Goal: Task Accomplishment & Management: Manage account settings

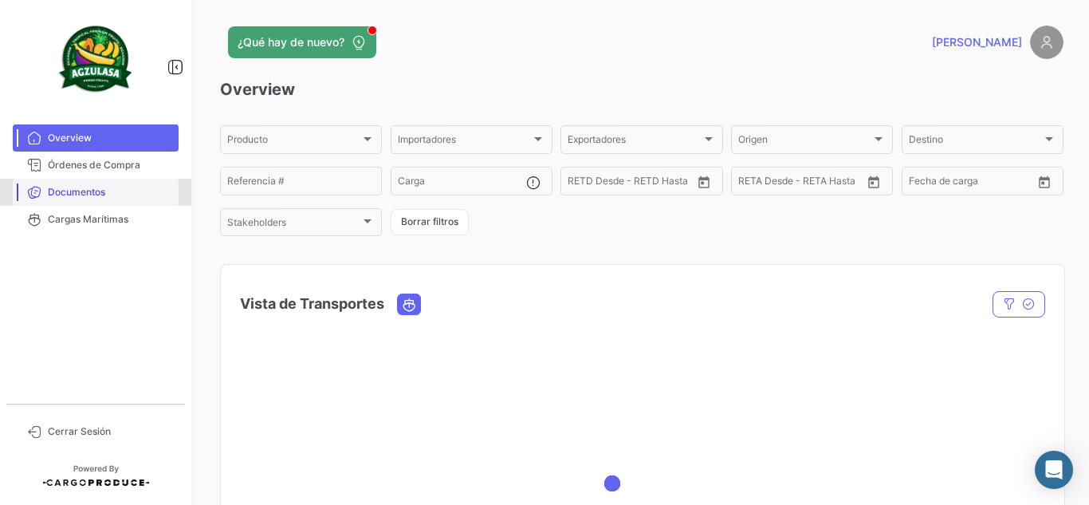
click at [141, 187] on span "Documentos" at bounding box center [110, 192] width 124 height 14
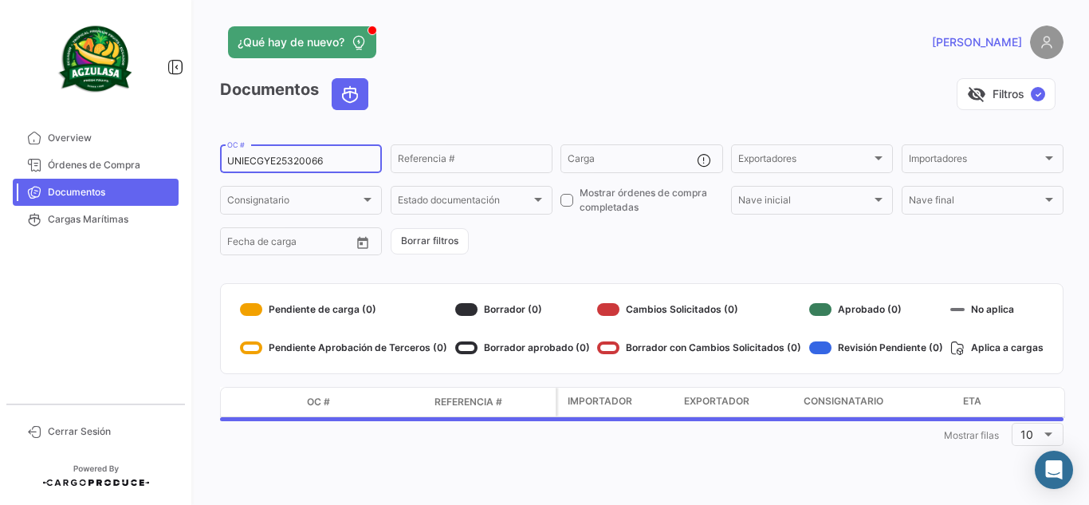
click at [345, 162] on input "UNIECGYE25320066" at bounding box center [301, 160] width 148 height 11
paste input "6426985290"
type input "6426985290"
click at [521, 98] on div "visibility_off Filtros ✓" at bounding box center [722, 94] width 683 height 32
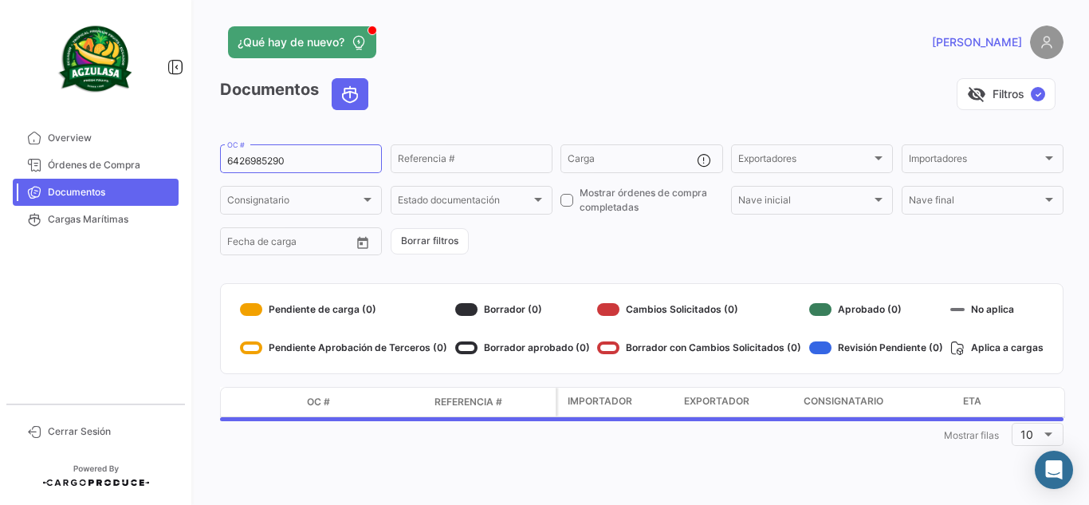
click at [607, 69] on app-header "¿Qué hay de nuevo? [PERSON_NAME]" at bounding box center [642, 52] width 844 height 53
click at [616, 104] on div "visibility_off Filtros ✓" at bounding box center [722, 94] width 683 height 32
click at [479, 101] on div "visibility_off Filtros ✓" at bounding box center [722, 94] width 683 height 32
click at [510, 69] on app-header "¿Qué hay de nuevo? [PERSON_NAME]" at bounding box center [642, 52] width 844 height 53
click at [583, 103] on div "visibility_off Filtros ✓" at bounding box center [722, 94] width 683 height 32
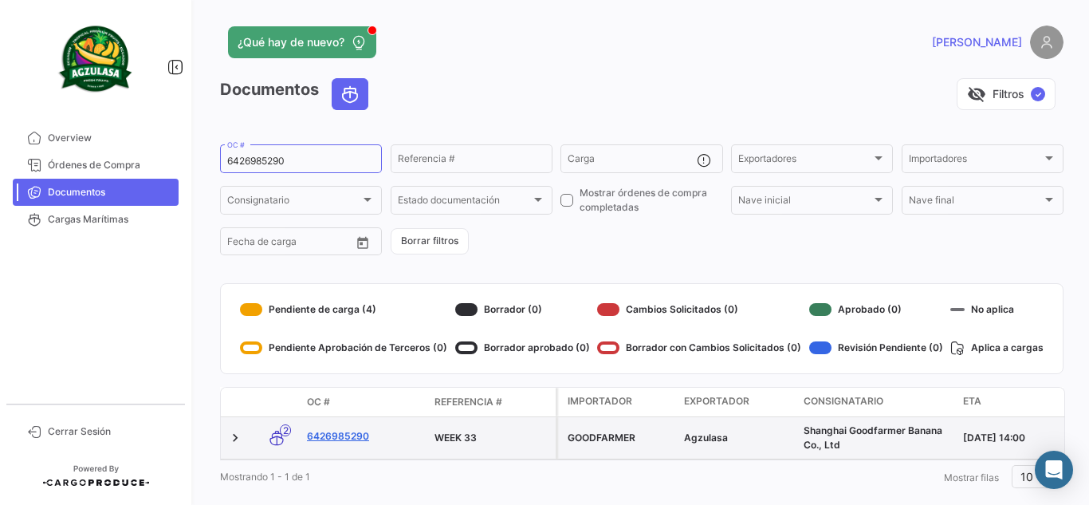
click at [351, 429] on link "6426985290" at bounding box center [364, 436] width 115 height 14
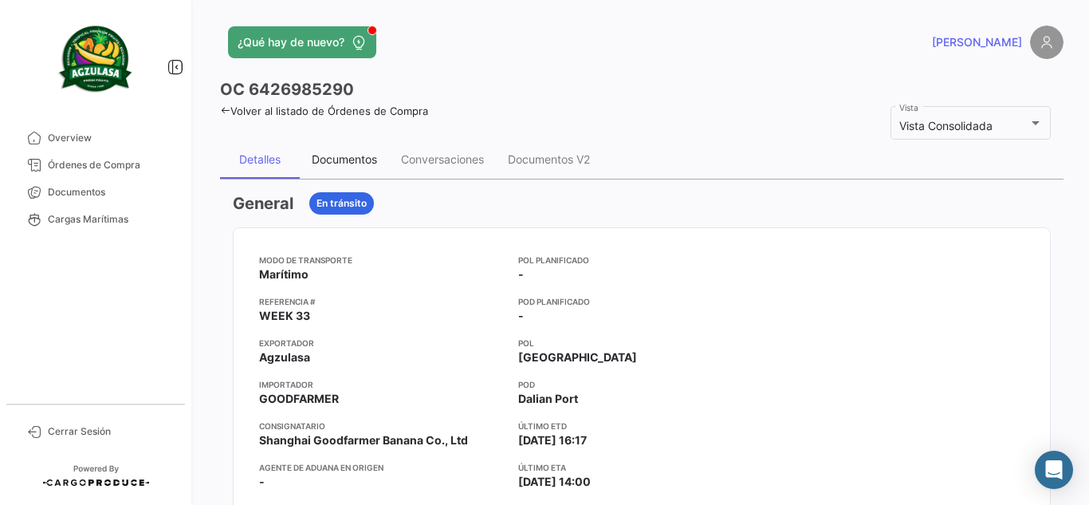
click at [360, 171] on div "Documentos" at bounding box center [344, 159] width 89 height 38
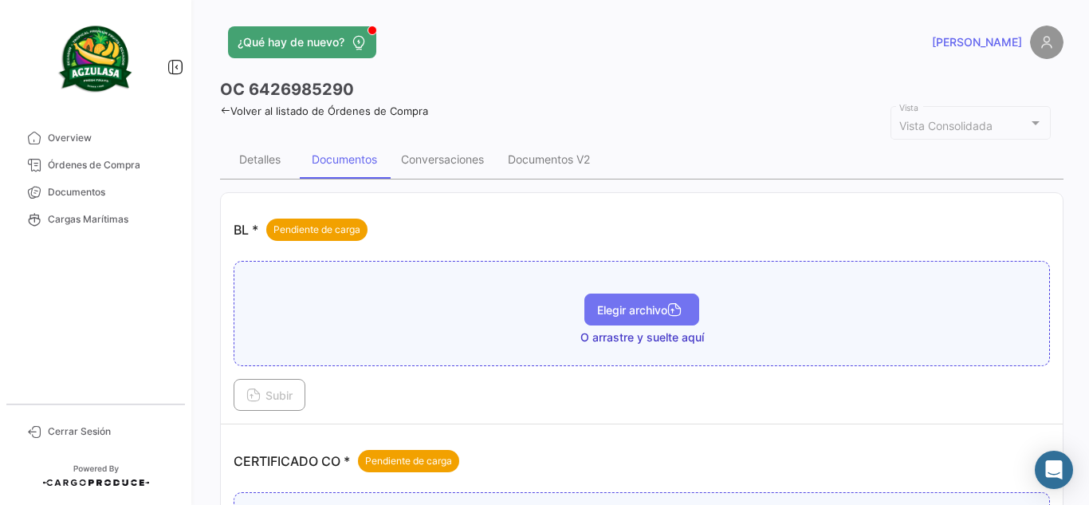
click at [659, 309] on span "Elegir archivo" at bounding box center [641, 310] width 89 height 14
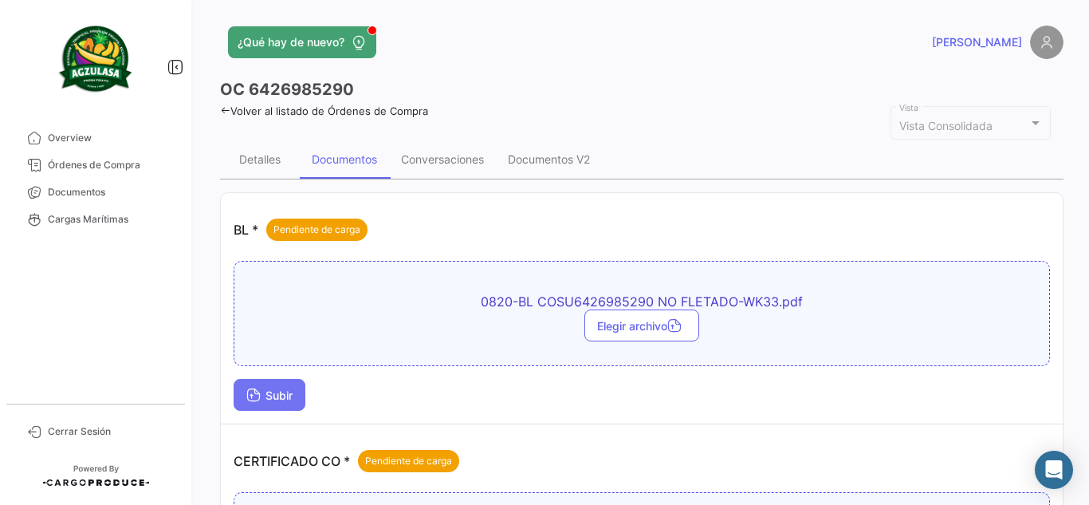
click at [261, 408] on button "Subir" at bounding box center [270, 395] width 72 height 32
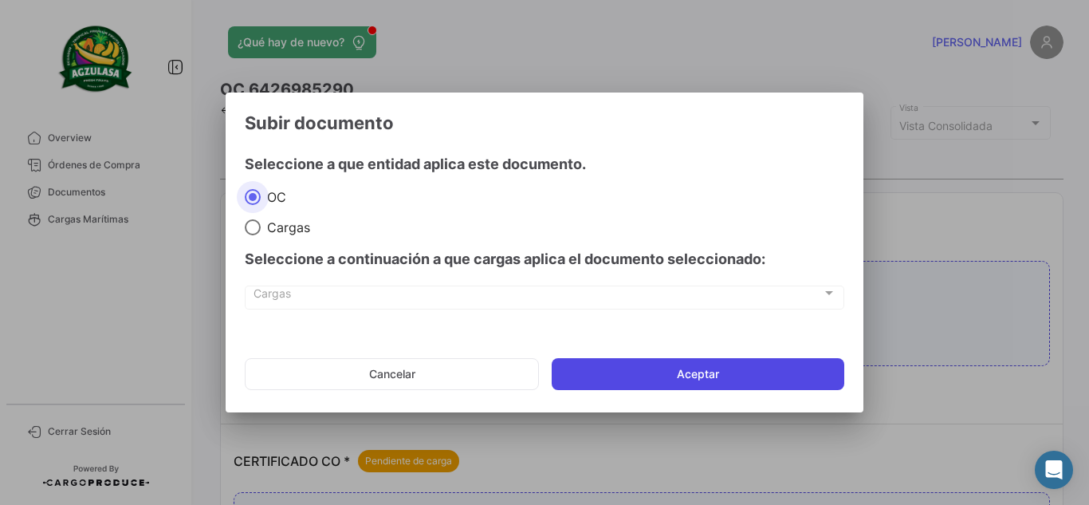
click at [676, 369] on button "Aceptar" at bounding box center [698, 374] width 293 height 32
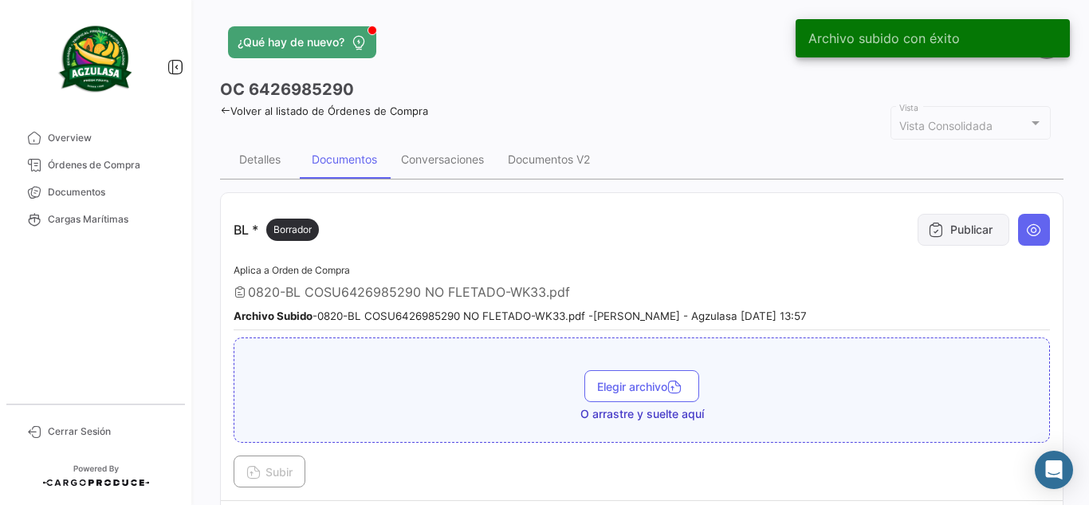
click at [960, 227] on button "Publicar" at bounding box center [964, 230] width 92 height 32
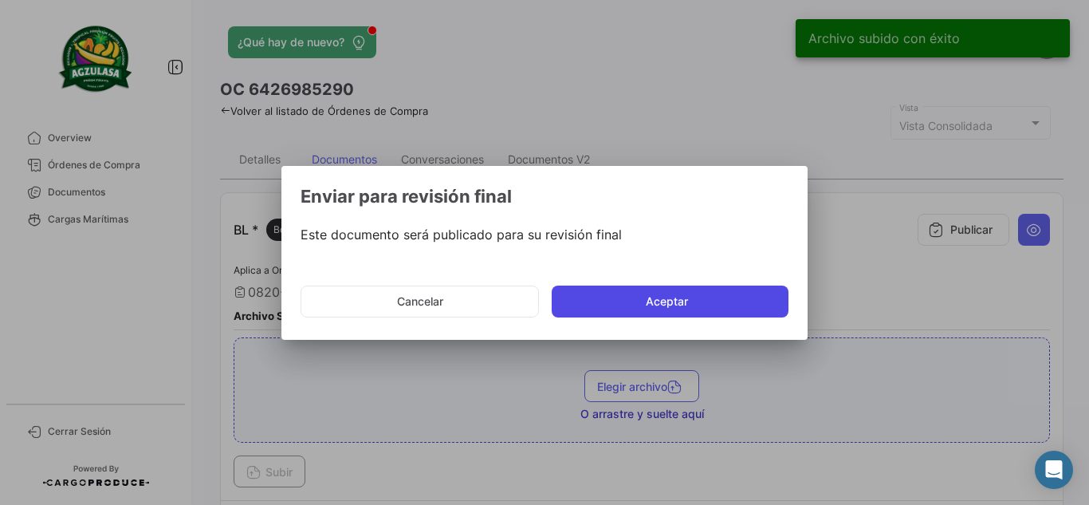
click at [618, 290] on button "Aceptar" at bounding box center [670, 301] width 237 height 32
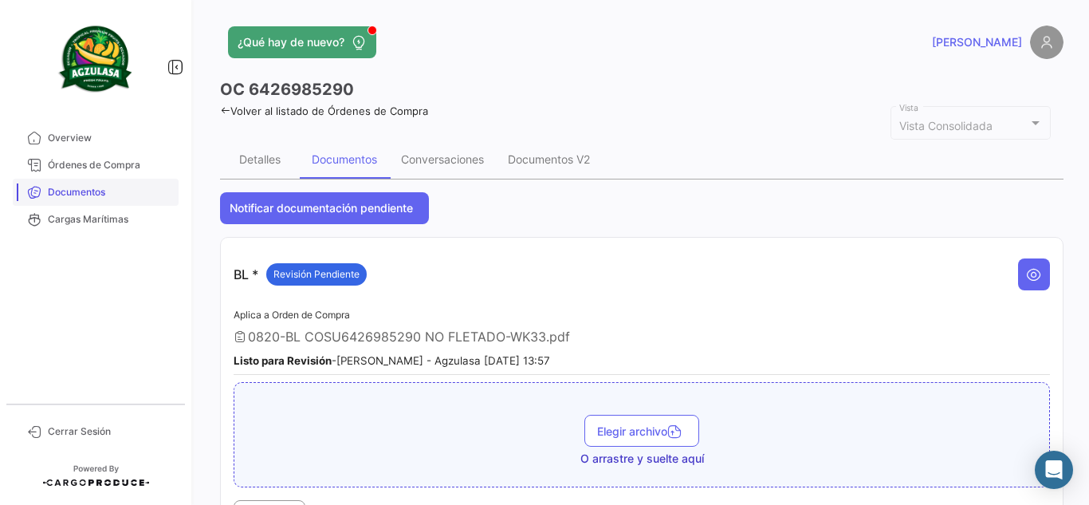
click at [89, 186] on span "Documentos" at bounding box center [110, 192] width 124 height 14
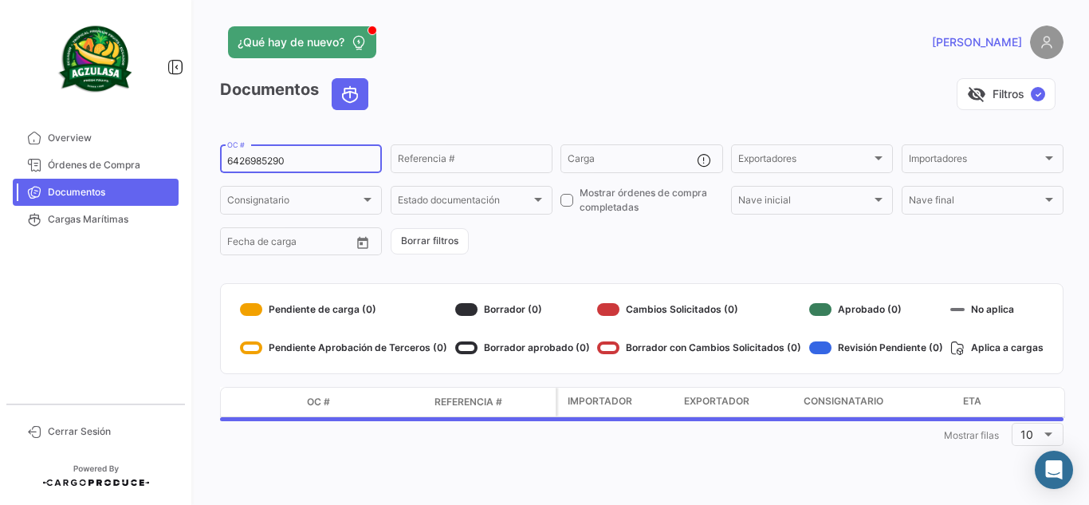
click at [316, 154] on div "6426985290 OC #" at bounding box center [301, 157] width 148 height 31
click at [315, 163] on input "6426985290" at bounding box center [301, 160] width 148 height 11
paste input "43"
type input "6426985430"
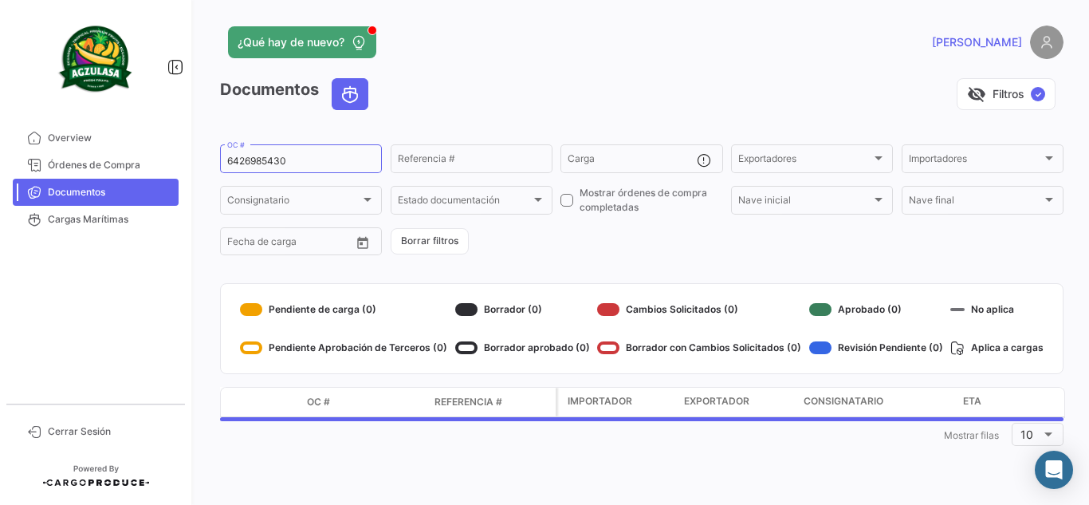
click at [645, 74] on app-header "¿Qué hay de nuevo? [PERSON_NAME]" at bounding box center [642, 52] width 844 height 53
click at [645, 75] on app-header "¿Qué hay de nuevo? [PERSON_NAME]" at bounding box center [642, 52] width 844 height 53
click at [525, 77] on app-header "¿Qué hay de nuevo? [PERSON_NAME]" at bounding box center [642, 52] width 844 height 53
click at [679, 32] on div "¿Qué hay de nuevo?" at bounding box center [452, 42] width 464 height 32
click at [579, 39] on div "¿Qué hay de nuevo?" at bounding box center [452, 42] width 464 height 32
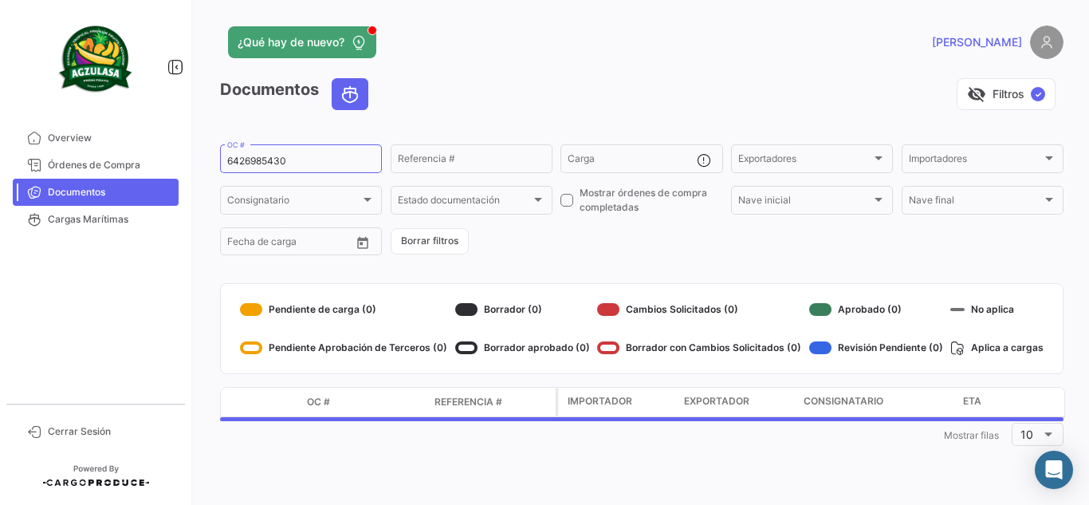
click at [593, 44] on div "¿Qué hay de nuevo?" at bounding box center [452, 42] width 464 height 32
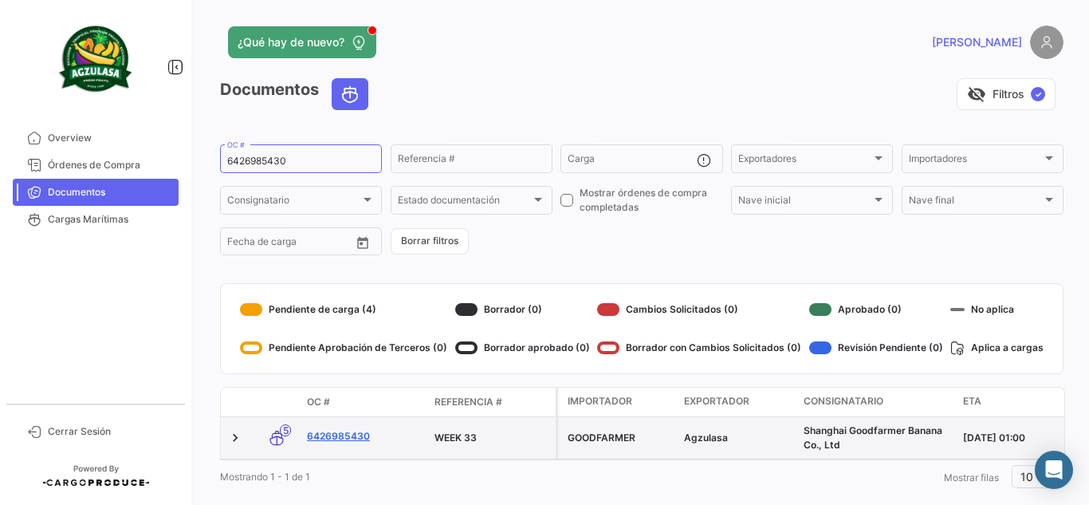
click at [359, 439] on link "6426985430" at bounding box center [364, 436] width 115 height 14
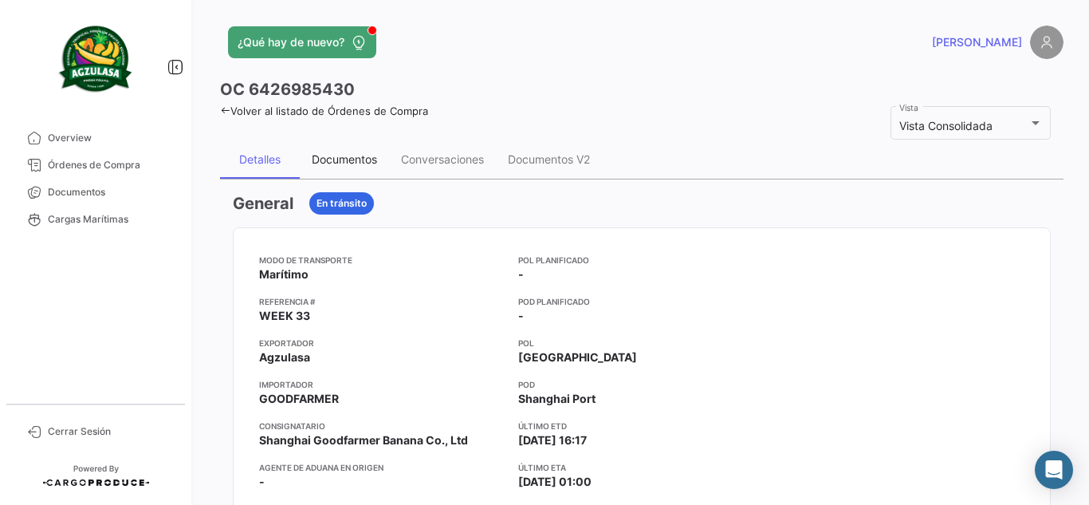
click at [359, 156] on div "Documentos" at bounding box center [344, 159] width 65 height 14
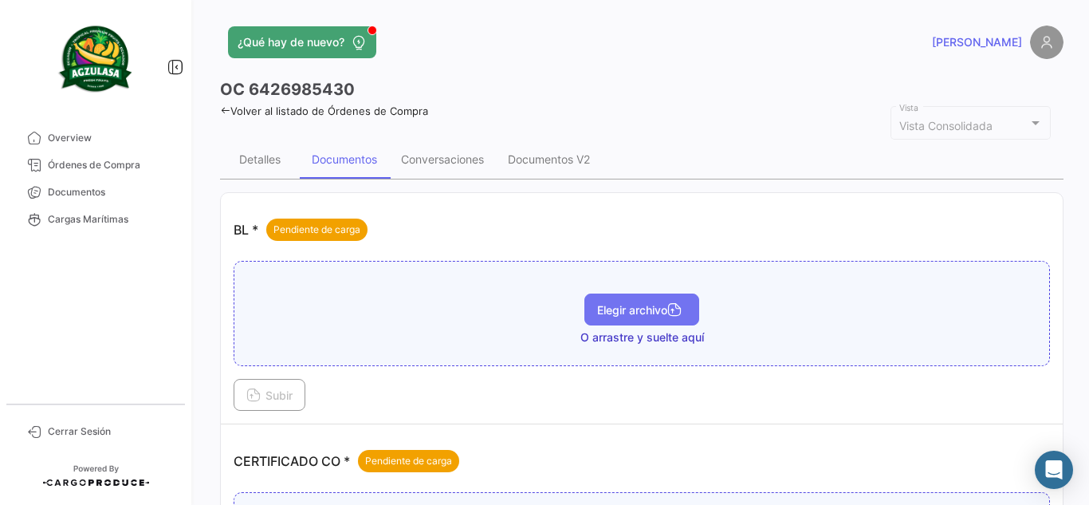
click at [643, 313] on span "Elegir archivo" at bounding box center [641, 310] width 89 height 14
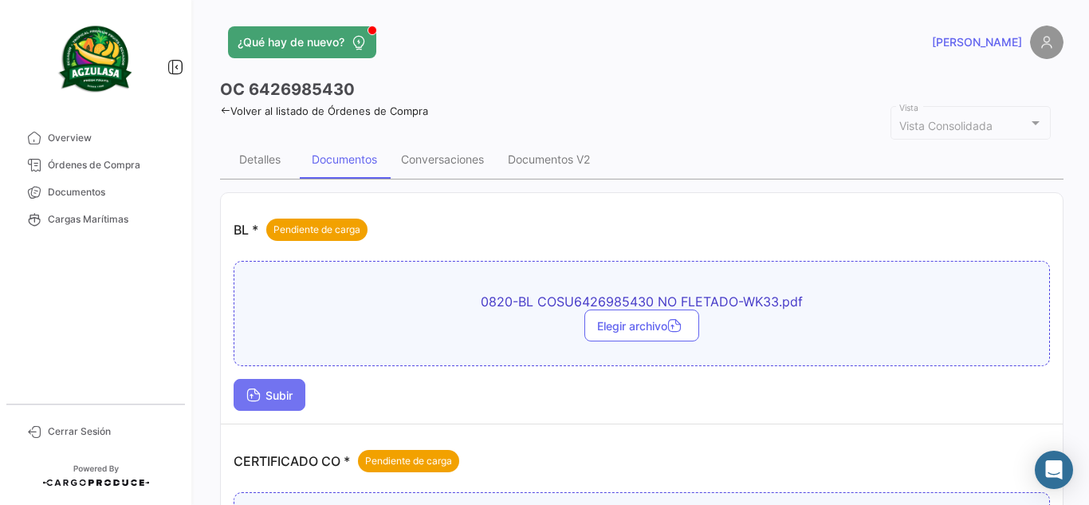
click at [293, 399] on span "Subir" at bounding box center [269, 395] width 46 height 14
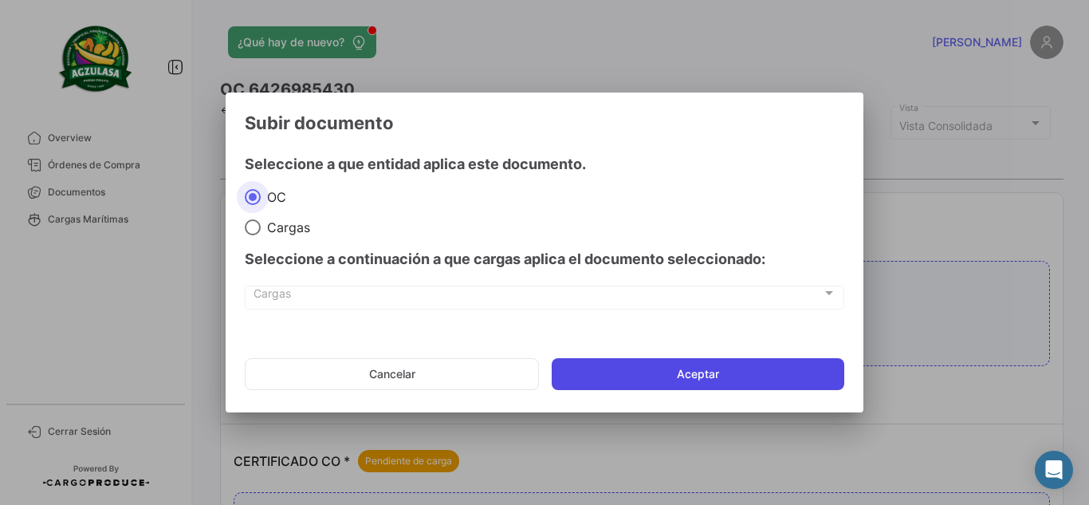
click at [637, 379] on button "Aceptar" at bounding box center [698, 374] width 293 height 32
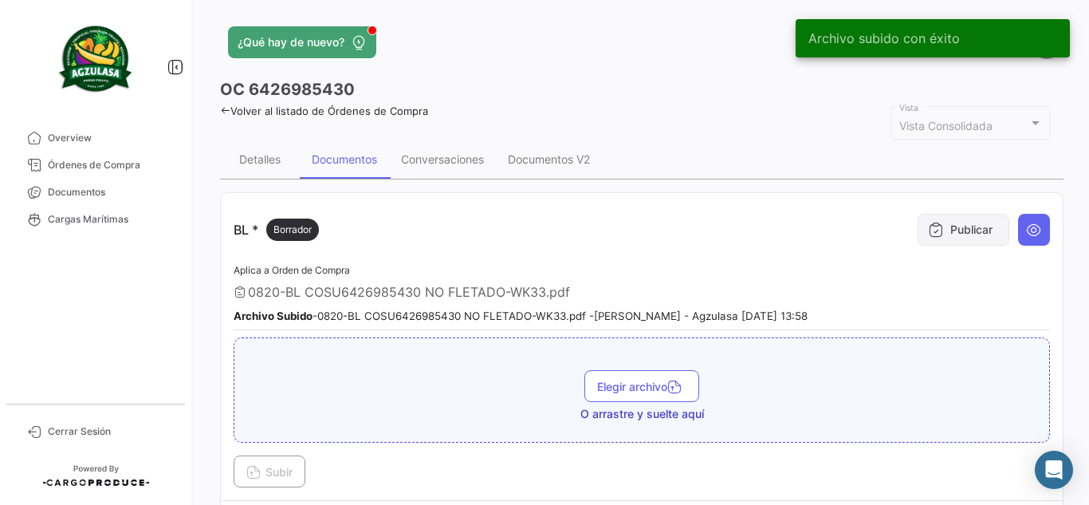
click at [946, 234] on button "Publicar" at bounding box center [964, 230] width 92 height 32
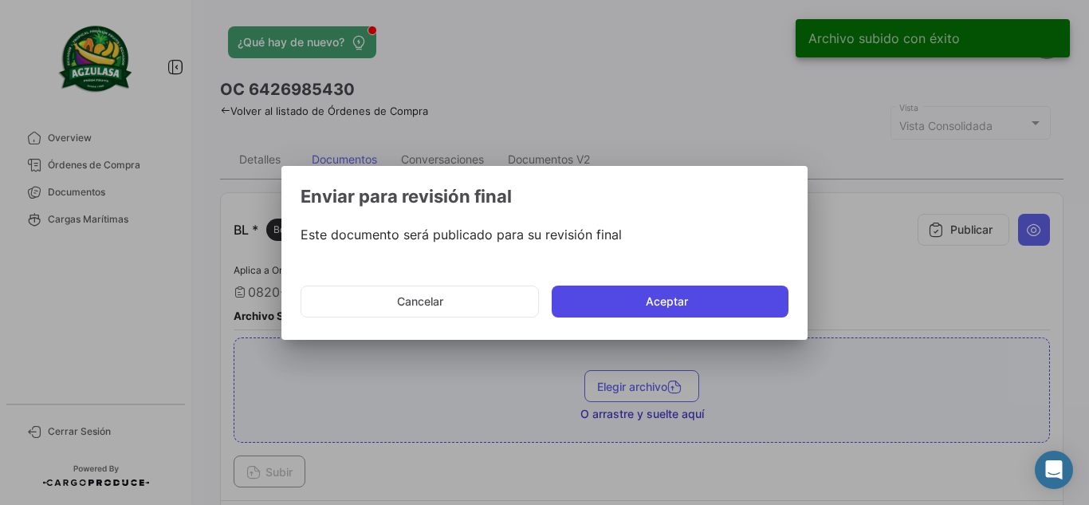
click at [702, 299] on button "Aceptar" at bounding box center [670, 301] width 237 height 32
